Goal: Find specific page/section: Find specific page/section

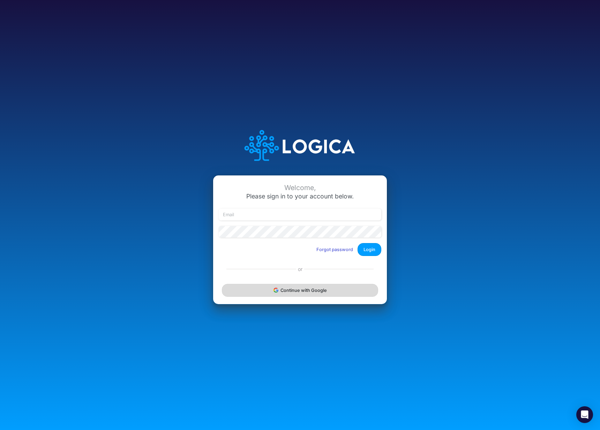
click at [339, 288] on button "Continue with Google" at bounding box center [300, 290] width 156 height 13
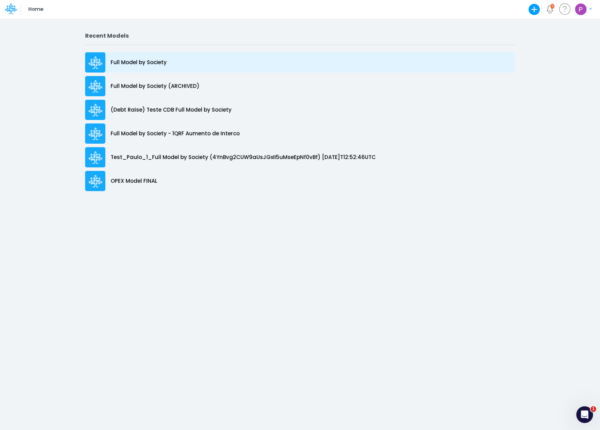
click at [160, 64] on p "Full Model by Society" at bounding box center [139, 63] width 56 height 8
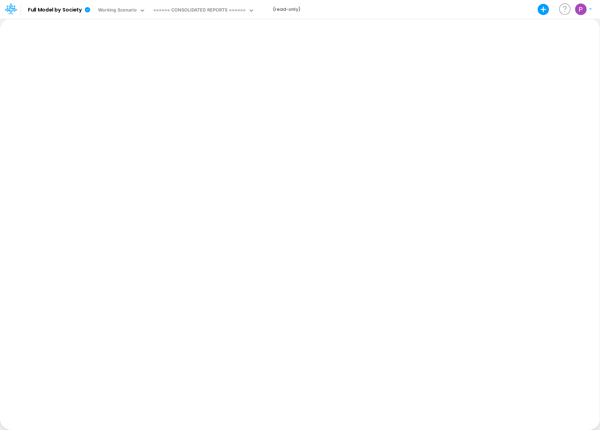
click at [311, 58] on div "Paste Cut Copy AutoFill Ready 100% Sum: null Max: null Min: null Numerical Coun…" at bounding box center [300, 225] width 600 height 412
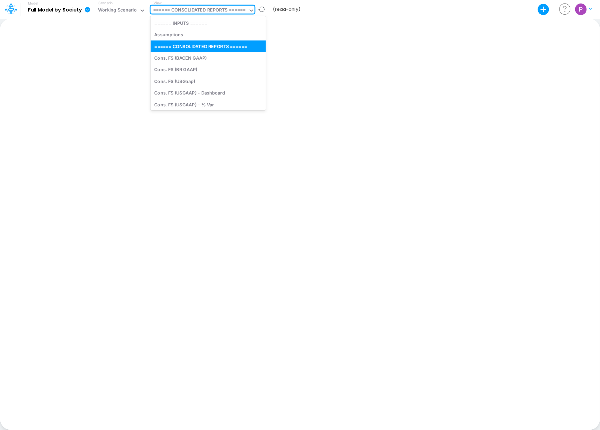
click at [206, 8] on div "====== CONSOLIDATED REPORTS ======" at bounding box center [199, 11] width 93 height 8
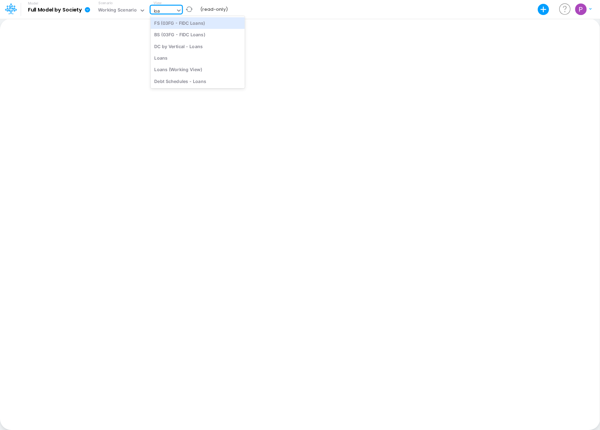
type input "loan"
click at [213, 65] on div "Loans (Working View)" at bounding box center [198, 70] width 94 height 12
